Goal: Task Accomplishment & Management: Manage account settings

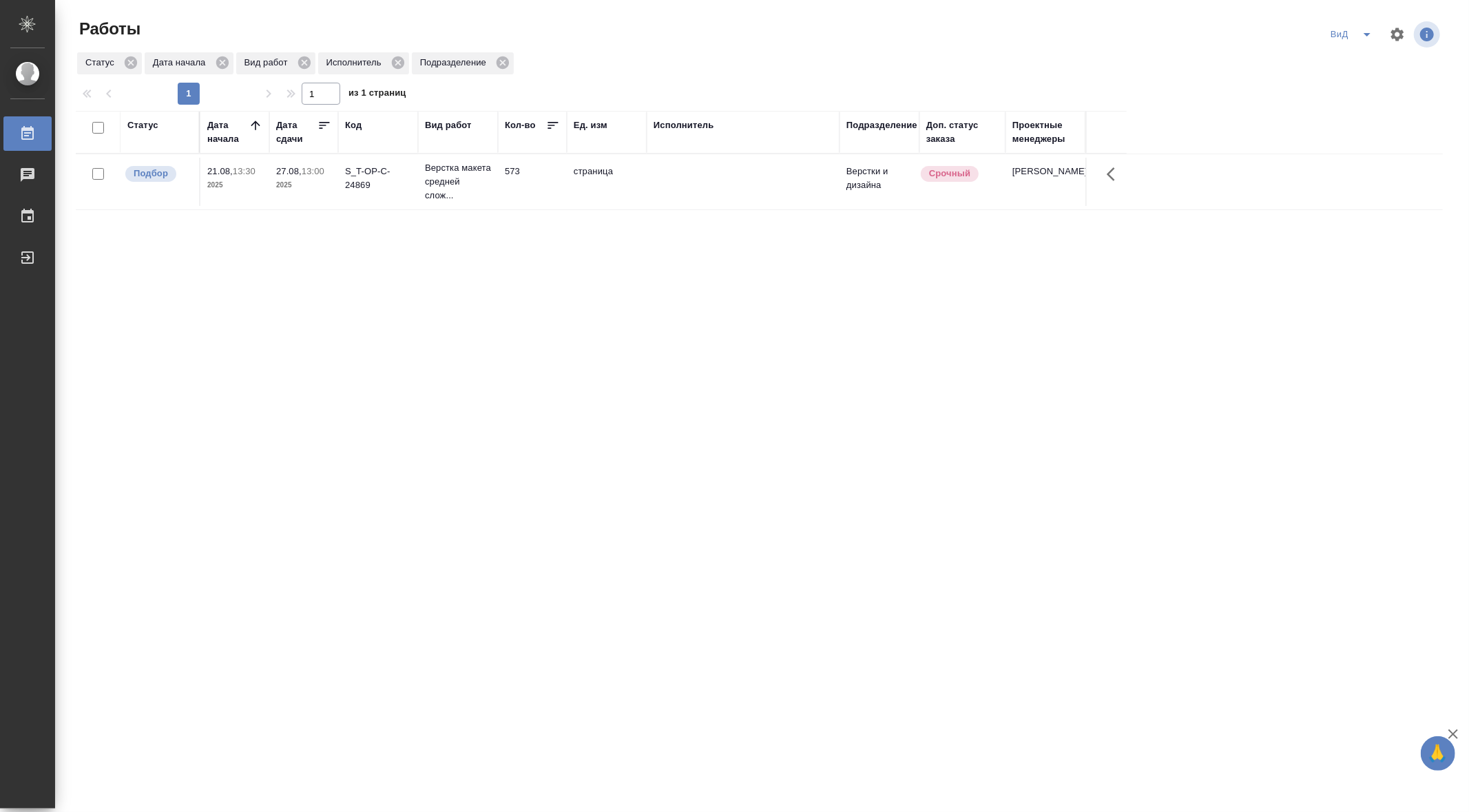
click at [1367, 39] on icon "split button" at bounding box center [1367, 34] width 17 height 17
click at [1351, 89] on li "Ничье" at bounding box center [1375, 84] width 99 height 22
